Goal: Find specific page/section

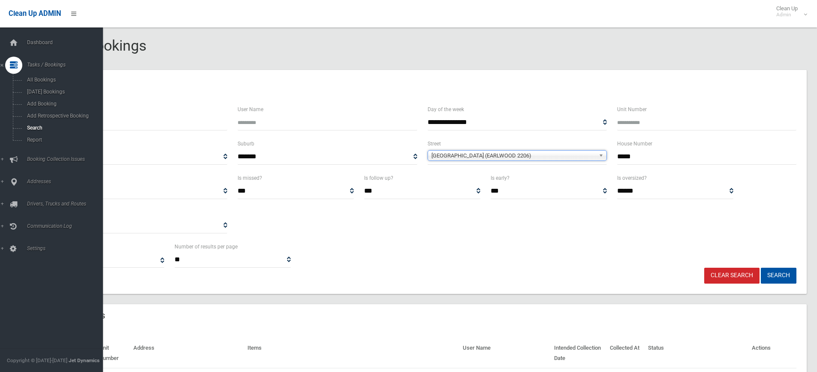
select select
click at [45, 41] on span "Dashboard" at bounding box center [66, 42] width 85 height 6
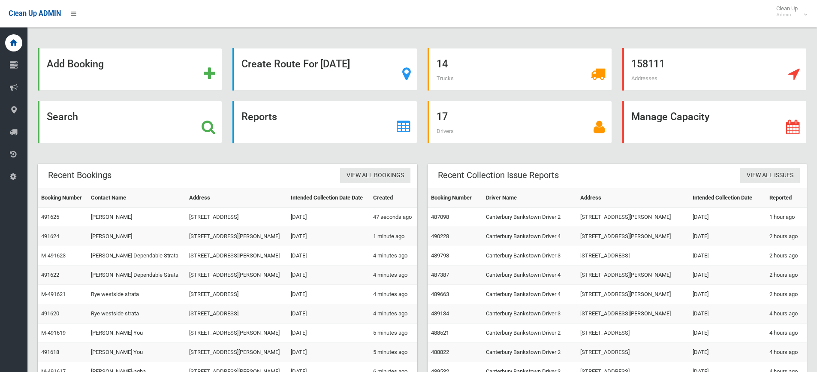
click at [773, 42] on div "Add Booking Create Route For Tomorrow 14 Trucks 158111 Addresses Search Reports…" at bounding box center [422, 220] width 790 height 421
click at [182, 127] on div "Search" at bounding box center [130, 122] width 184 height 42
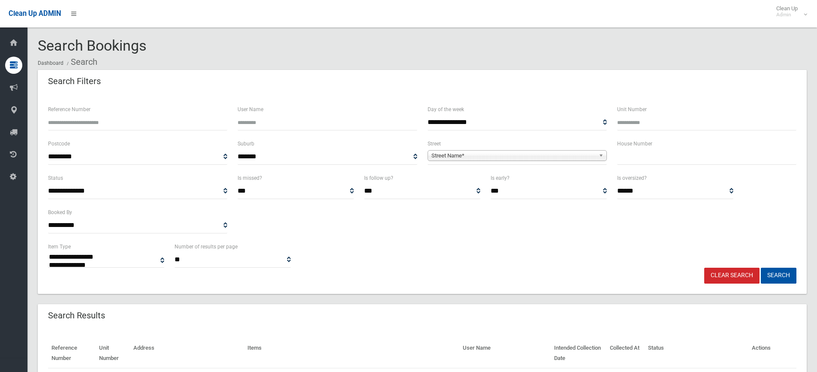
select select
click at [200, 338] on th "Address" at bounding box center [187, 353] width 114 height 30
